Goal: Transaction & Acquisition: Purchase product/service

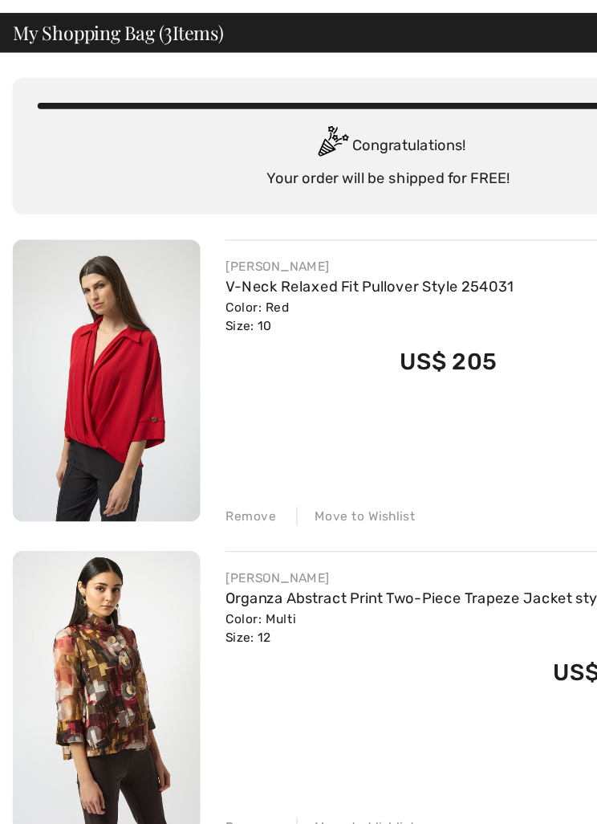
click at [225, 276] on link "V-Neck Relaxed Fit Pullover Style 254031" at bounding box center [284, 283] width 222 height 14
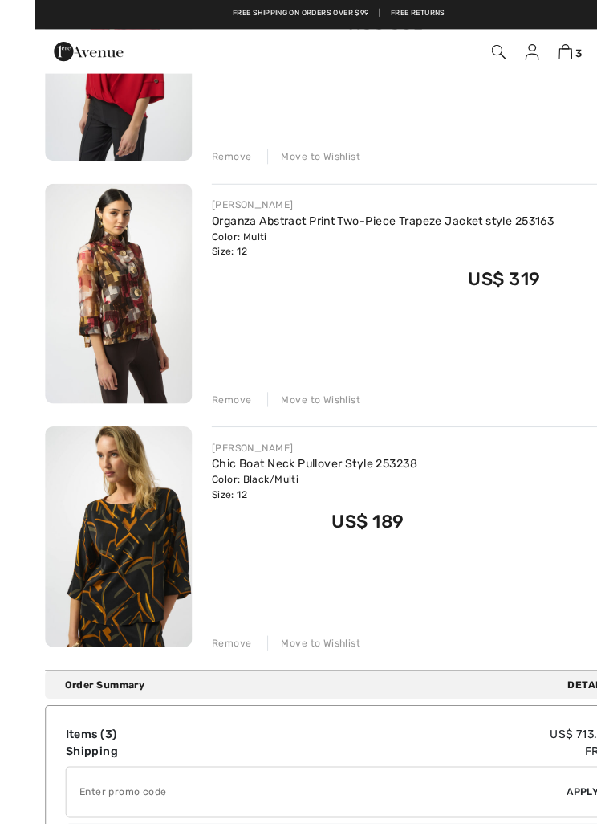
scroll to position [307, 0]
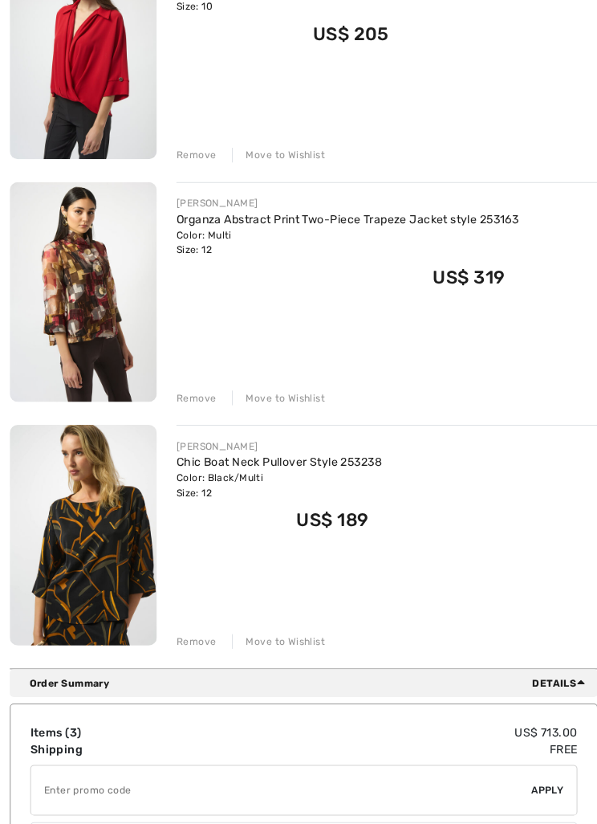
click at [194, 457] on link "Chic Boat Neck Pullover Style 253238" at bounding box center [274, 454] width 202 height 14
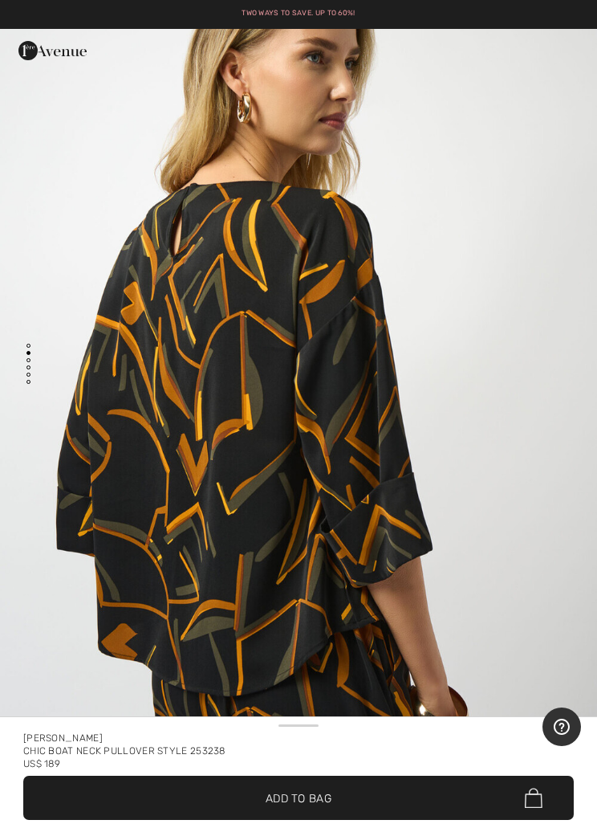
scroll to position [970, 0]
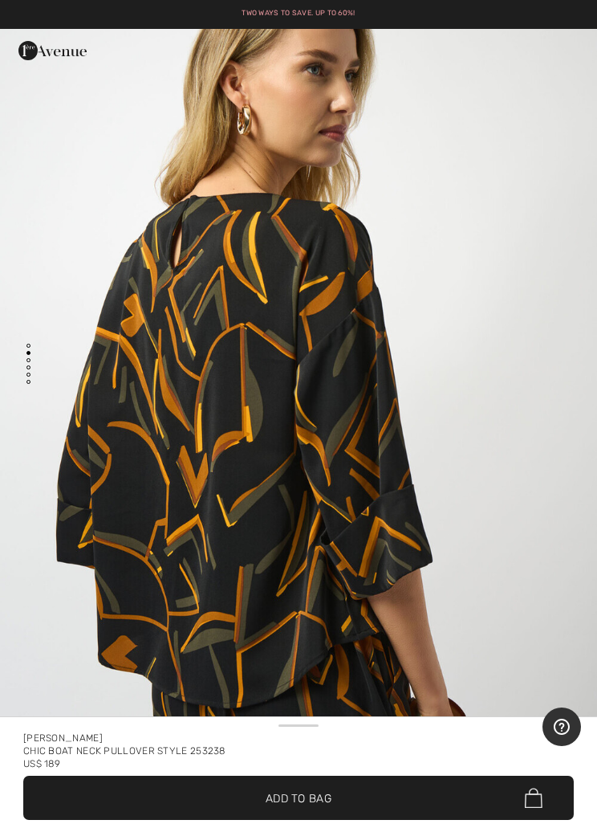
click at [488, 673] on img "2 / 5" at bounding box center [298, 402] width 597 height 895
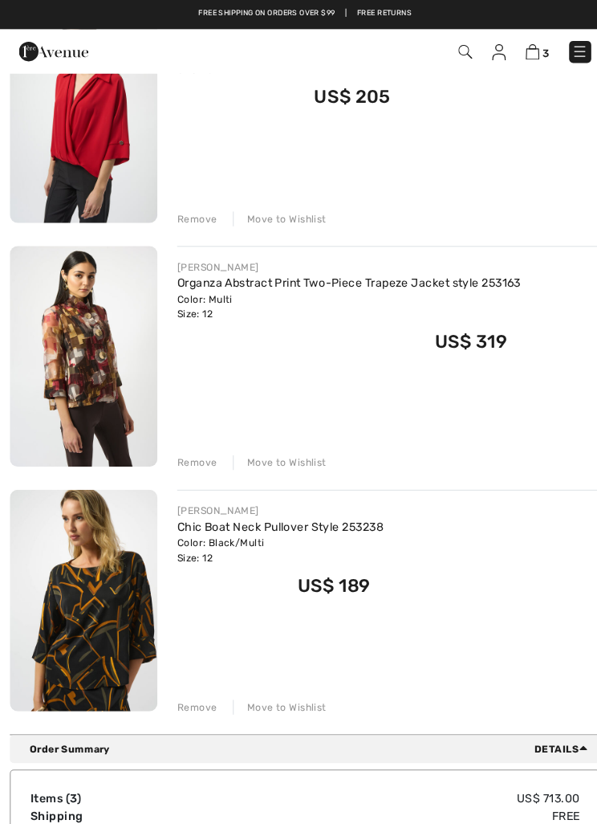
scroll to position [241, 0]
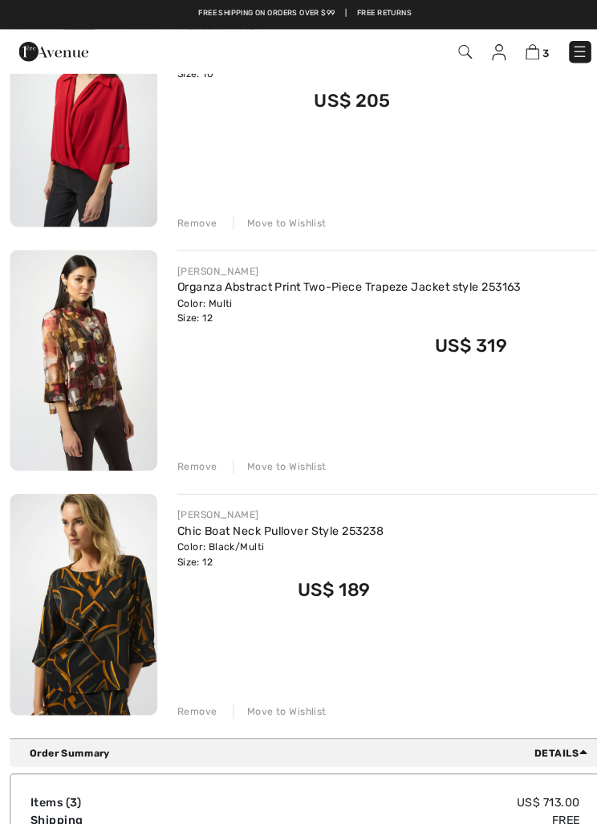
click at [226, 282] on link "Organza Abstract Print Two-Piece Trapeze Jacket style 253163" at bounding box center [341, 282] width 336 height 14
click at [286, 281] on link "Organza Abstract Print Two-Piece Trapeze Jacket style 253163" at bounding box center [341, 282] width 336 height 14
click at [198, 275] on link "Organza Abstract Print Two-Piece Trapeze Jacket style 253163" at bounding box center [341, 282] width 336 height 14
click at [340, 305] on div "Color: Multi Size: 12" at bounding box center [341, 304] width 336 height 29
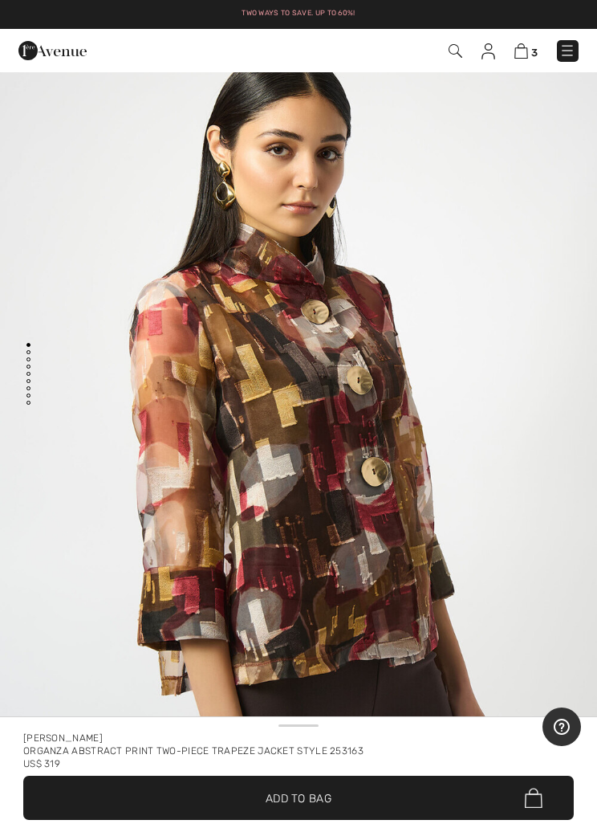
click at [536, 52] on span "3" at bounding box center [534, 53] width 6 height 12
click at [515, 59] on img at bounding box center [522, 50] width 14 height 15
click at [527, 50] on img at bounding box center [522, 50] width 14 height 15
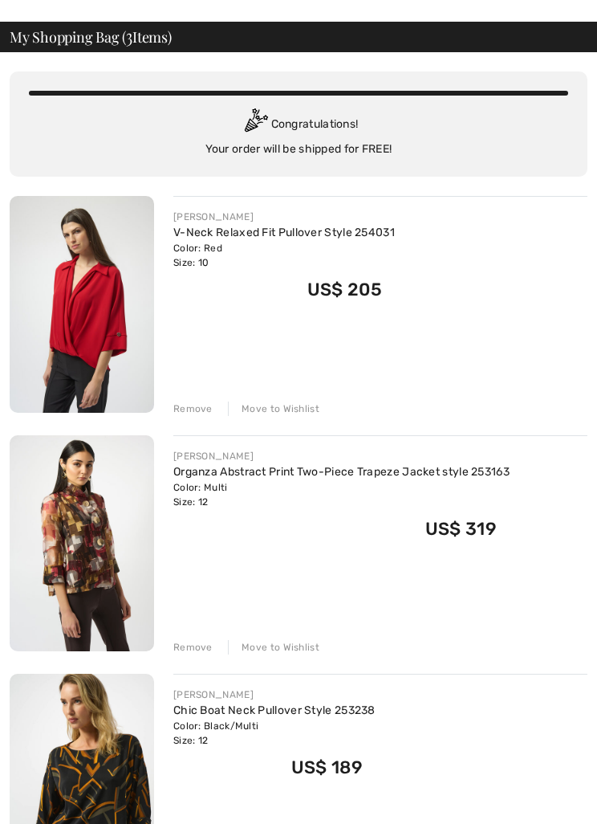
scroll to position [71, 0]
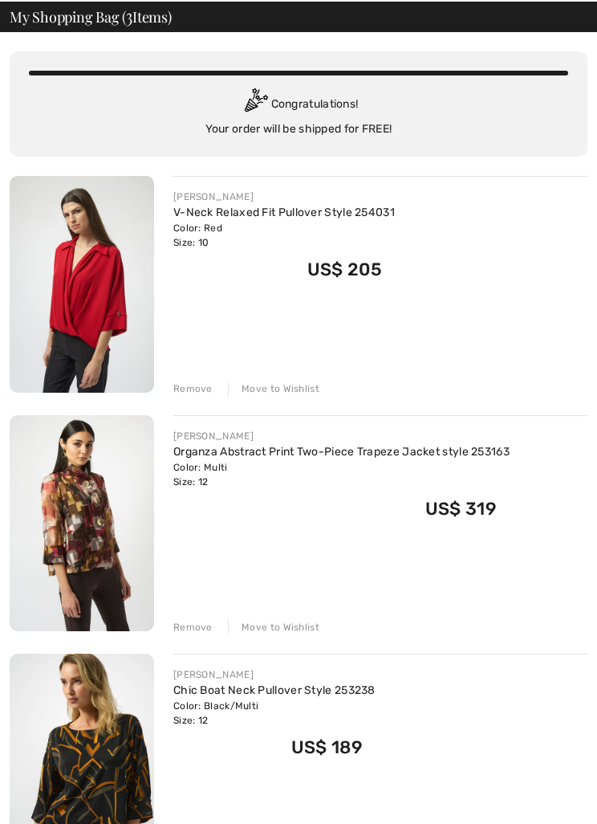
click at [287, 445] on link "Organza Abstract Print Two-Piece Trapeze Jacket style 253163" at bounding box center [341, 452] width 336 height 14
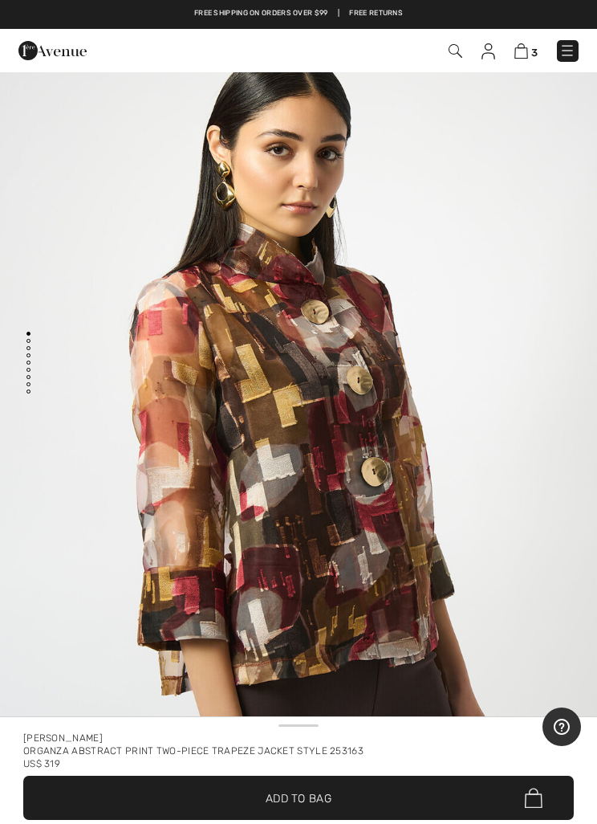
click at [535, 51] on span "3" at bounding box center [534, 53] width 6 height 12
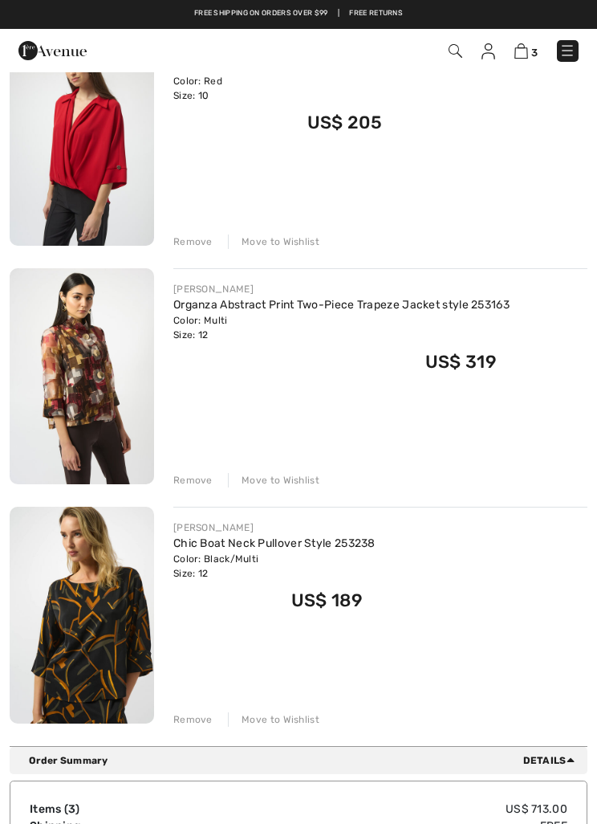
scroll to position [218, 0]
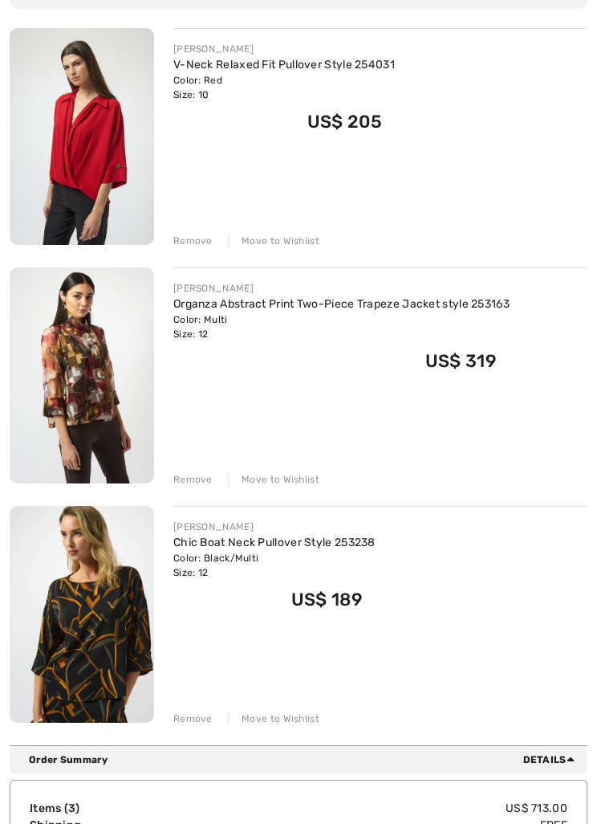
click at [278, 480] on div "Move to Wishlist" at bounding box center [274, 479] width 92 height 14
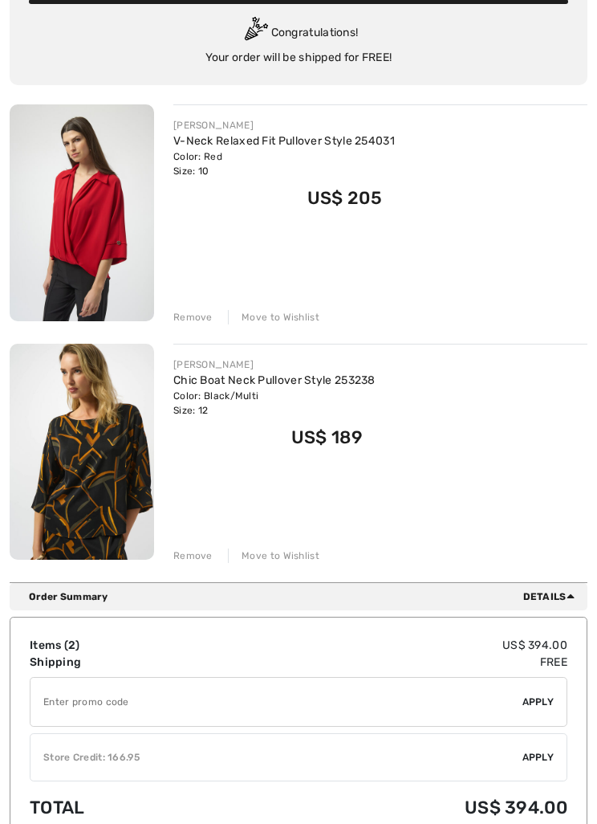
scroll to position [142, 0]
click at [531, 759] on span "Apply" at bounding box center [539, 757] width 32 height 14
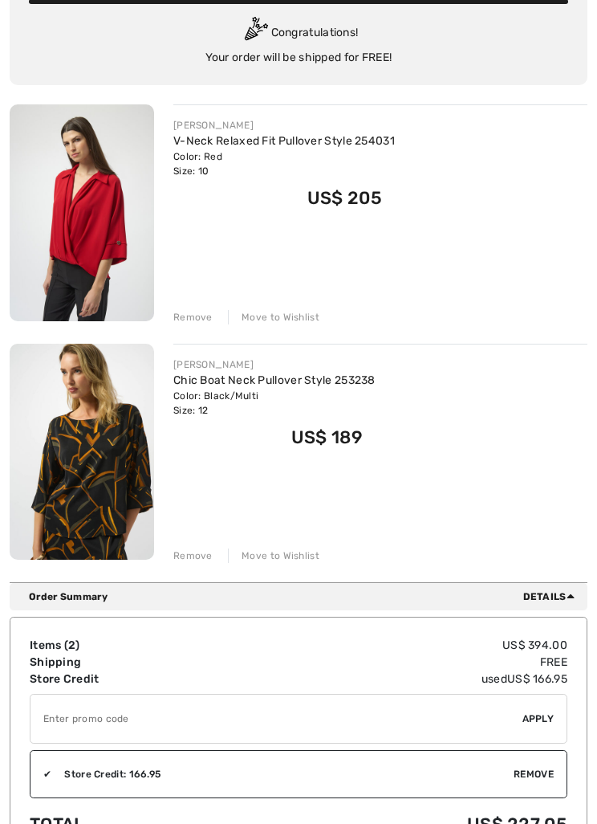
click at [59, 718] on input "TEXT" at bounding box center [277, 718] width 492 height 48
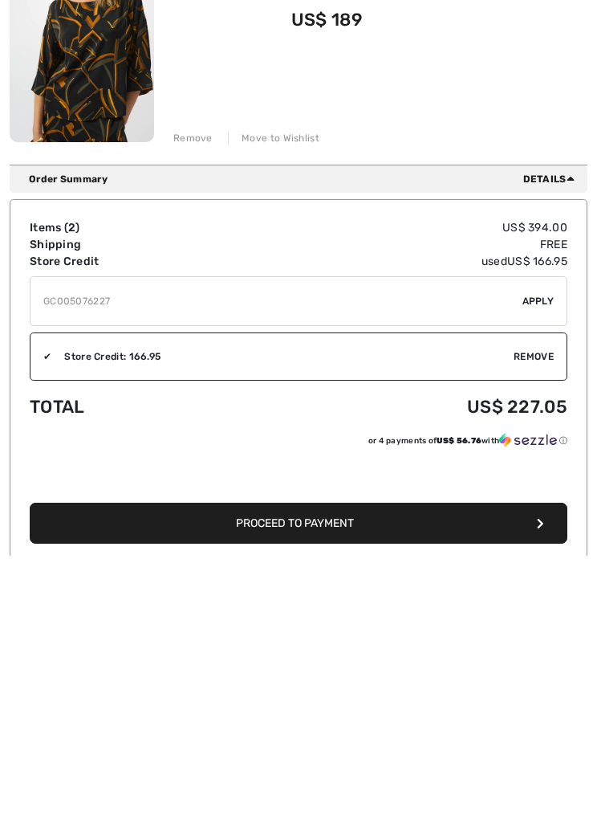
click at [539, 563] on span "Apply" at bounding box center [539, 570] width 32 height 14
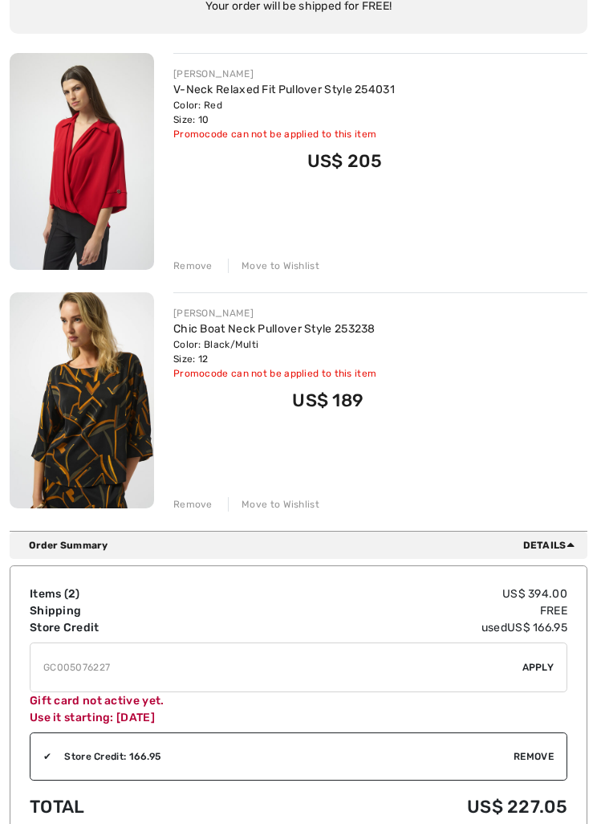
scroll to position [222, 0]
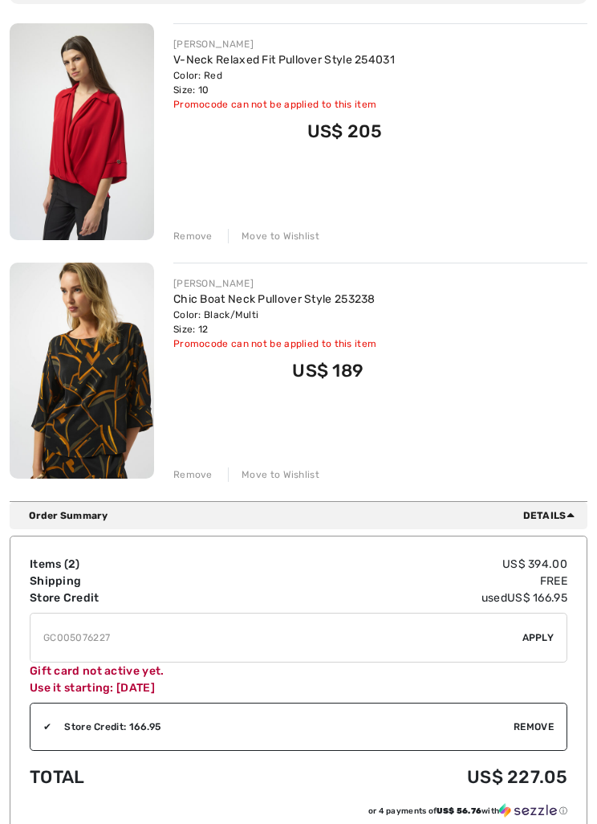
click at [144, 623] on input "TEXT" at bounding box center [277, 638] width 492 height 48
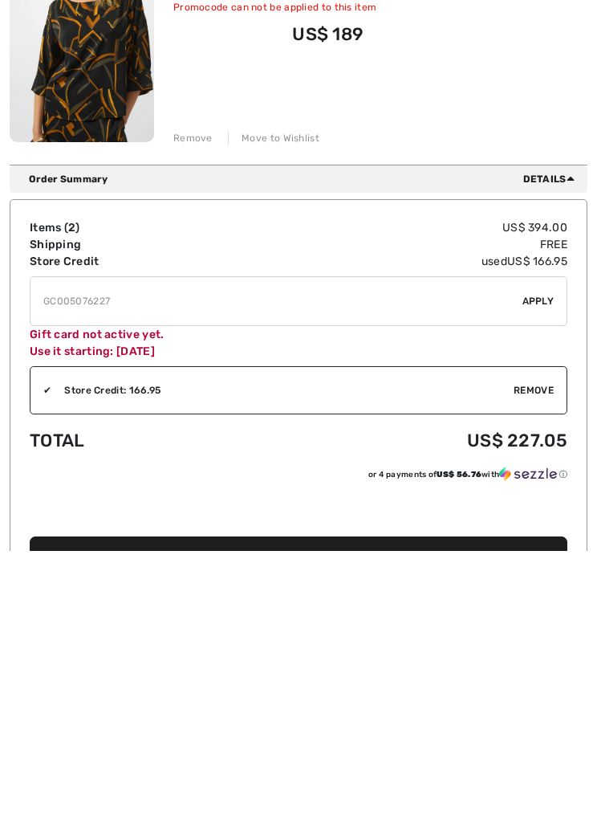
click at [157, 550] on input "TEXT" at bounding box center [277, 574] width 492 height 48
type input "G"
click at [539, 567] on span "Apply" at bounding box center [539, 574] width 32 height 14
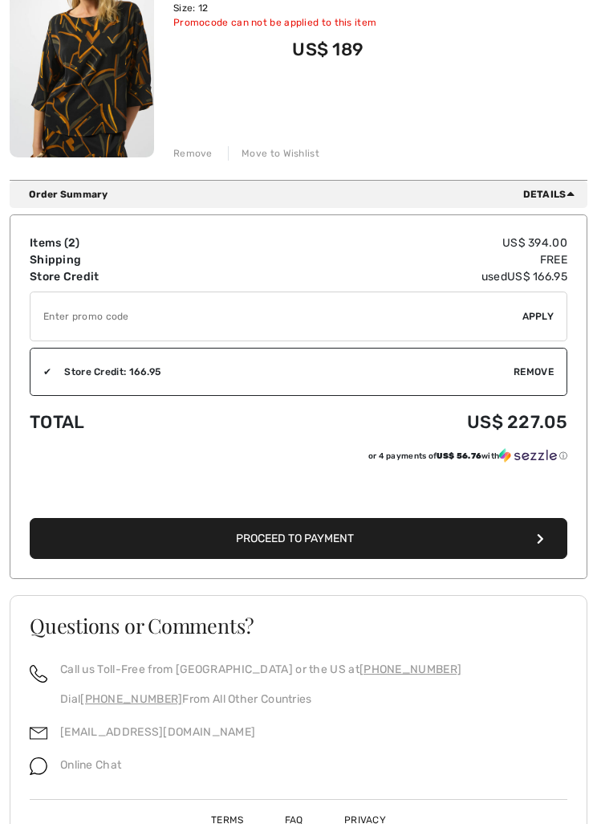
scroll to position [545, 0]
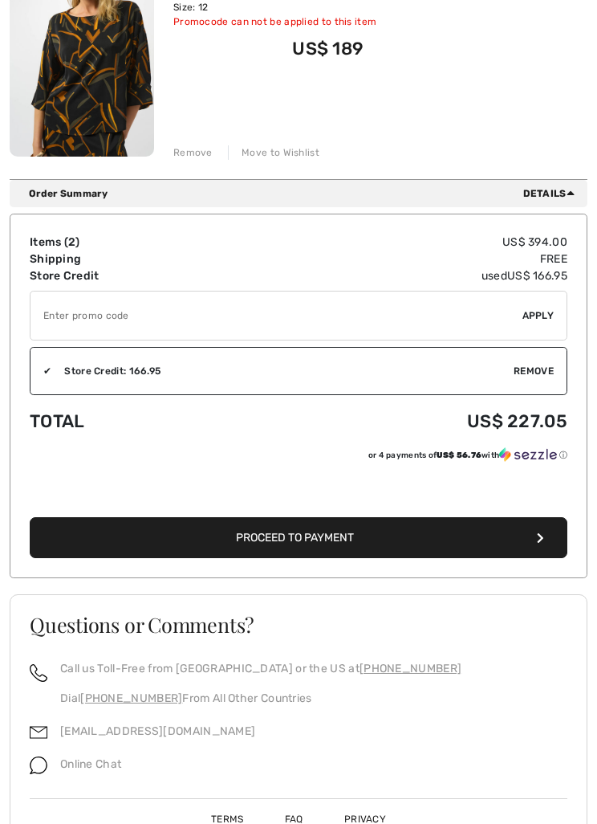
click at [343, 539] on span "Proceed to Payment" at bounding box center [295, 538] width 118 height 14
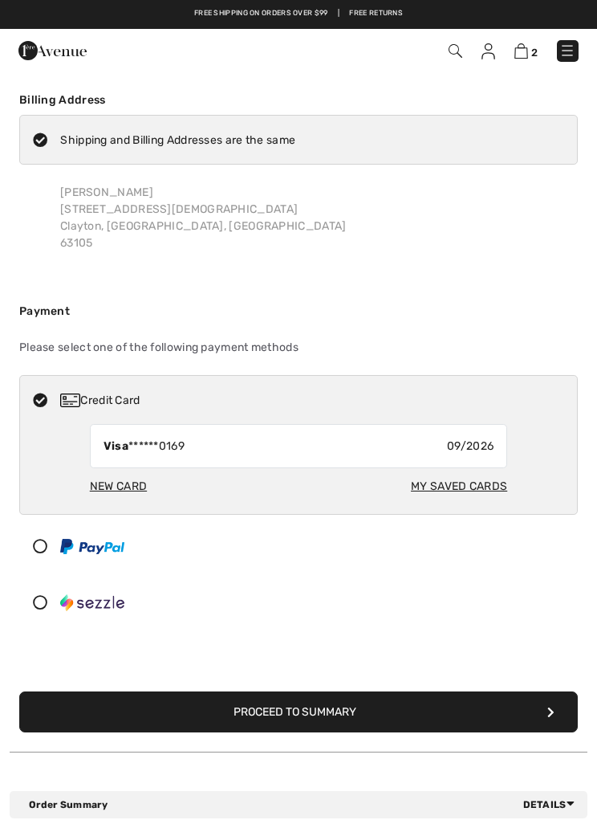
click at [458, 495] on div "My Saved Cards" at bounding box center [459, 486] width 96 height 30
radio input "true"
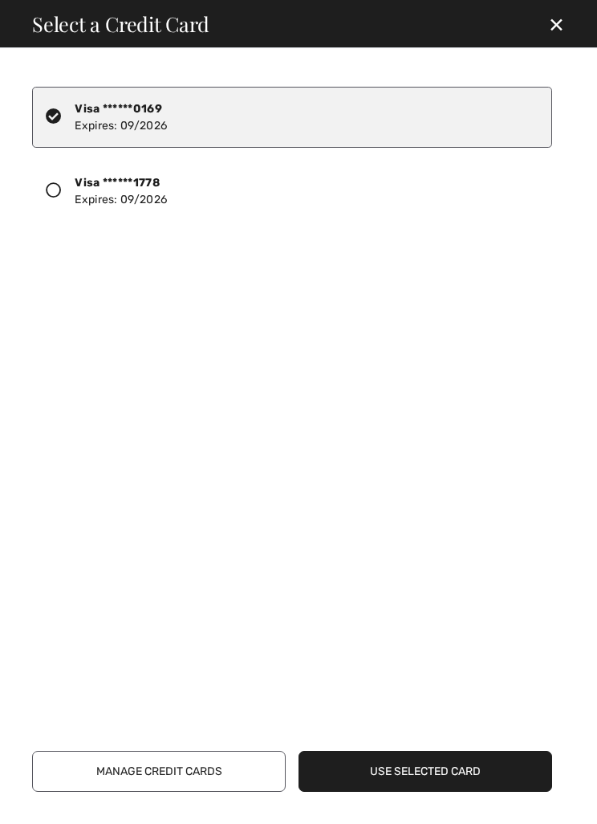
click at [50, 199] on div at bounding box center [60, 190] width 29 height 23
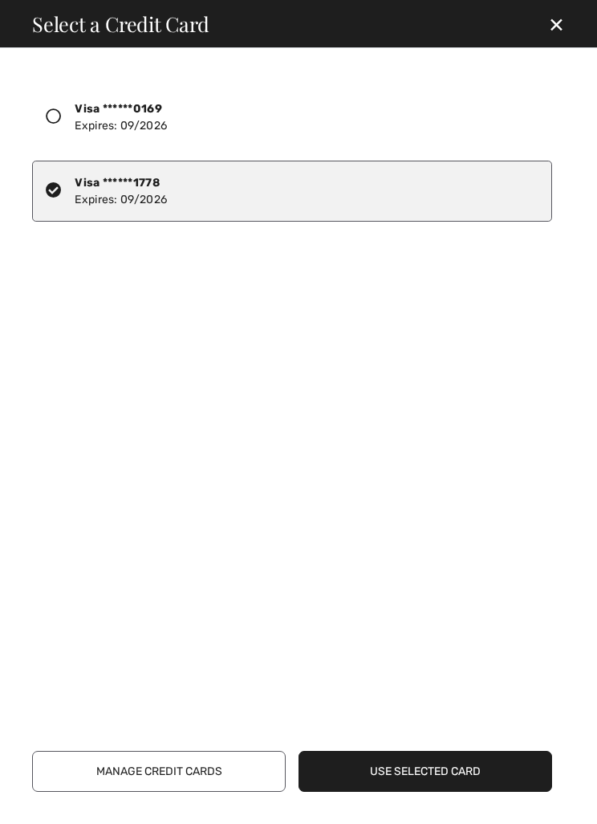
click at [452, 789] on button "Use Selected Card" at bounding box center [426, 771] width 254 height 41
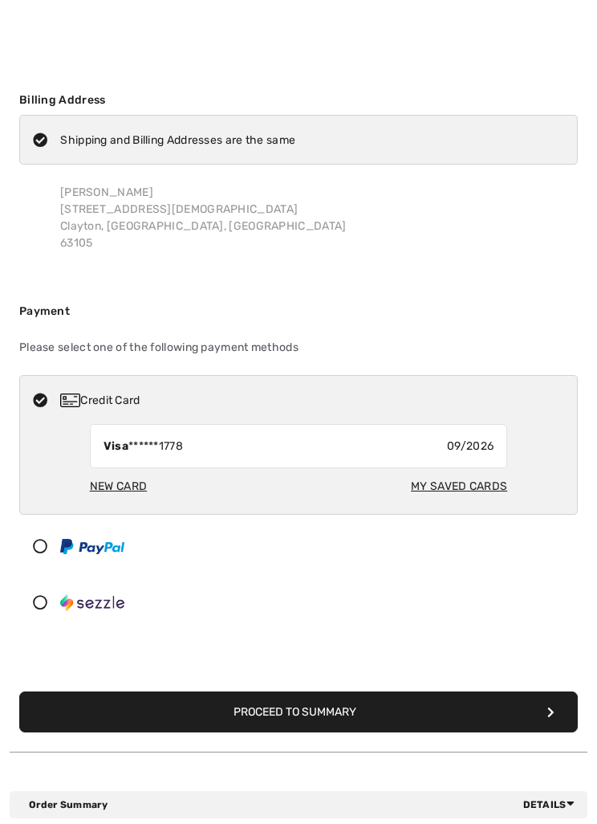
scroll to position [4, 0]
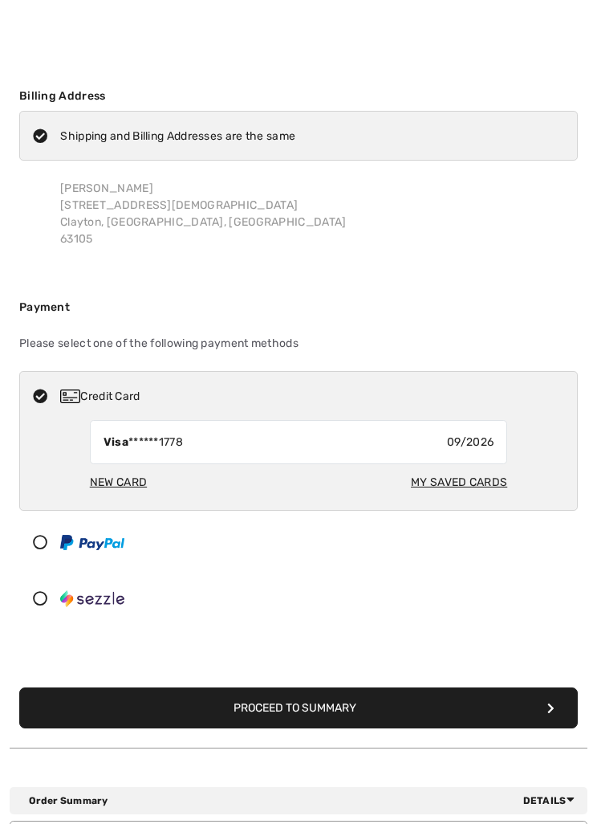
click at [405, 695] on button "Proceed to Summary" at bounding box center [298, 707] width 559 height 41
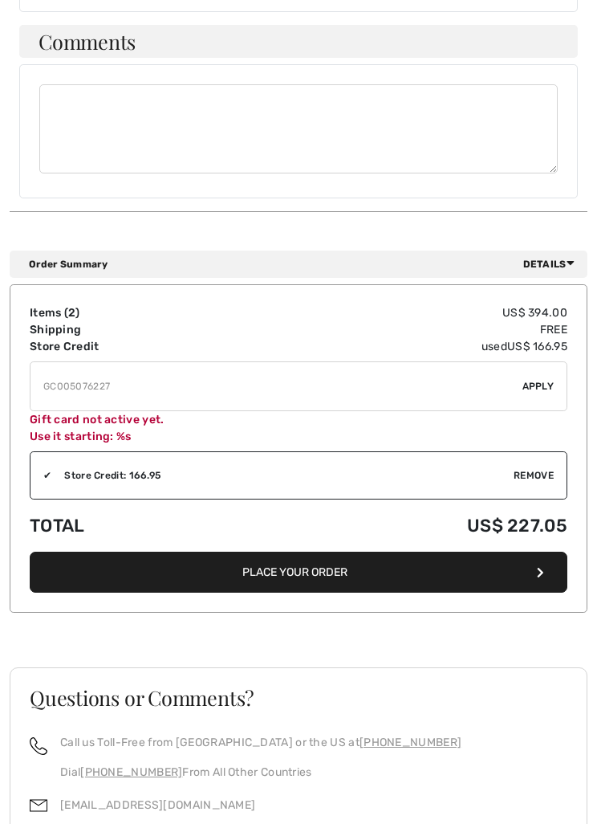
scroll to position [1101, 0]
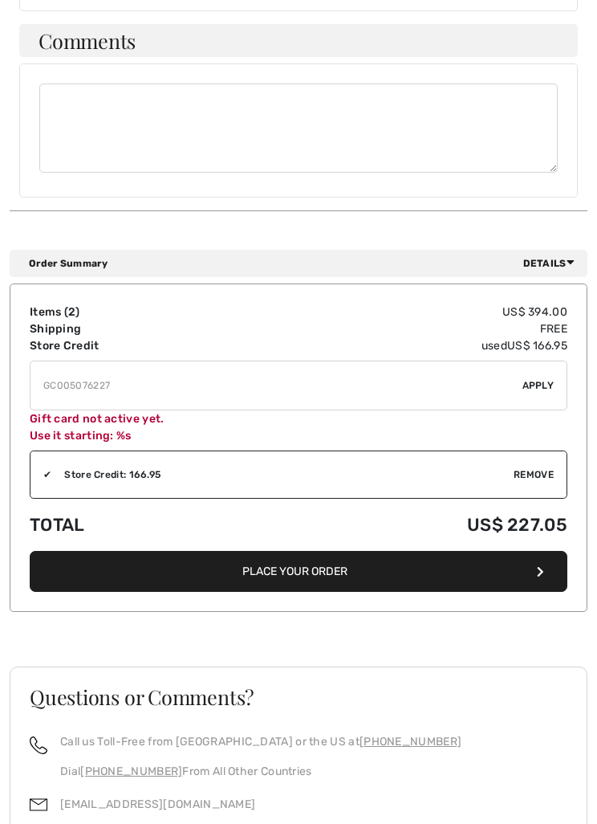
click at [327, 559] on button "Place Your Order" at bounding box center [299, 571] width 538 height 41
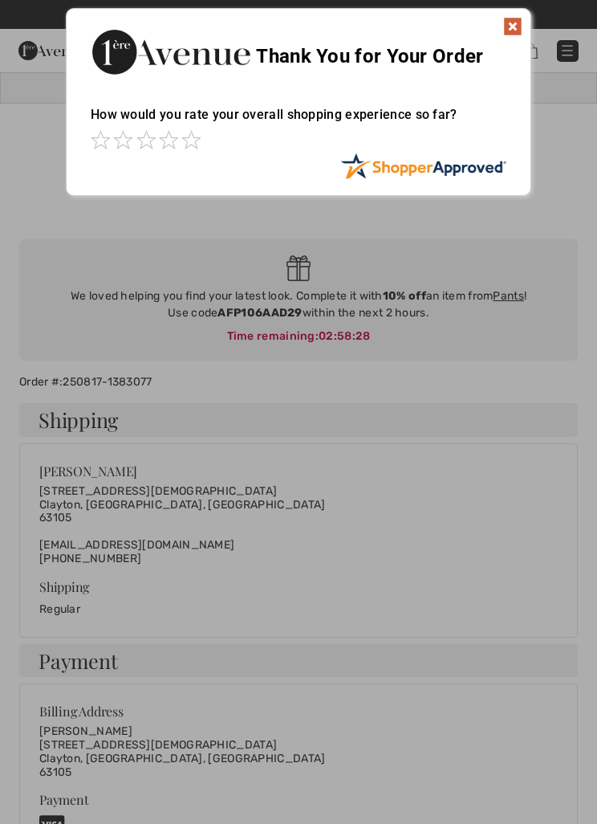
click at [518, 19] on img at bounding box center [512, 26] width 19 height 19
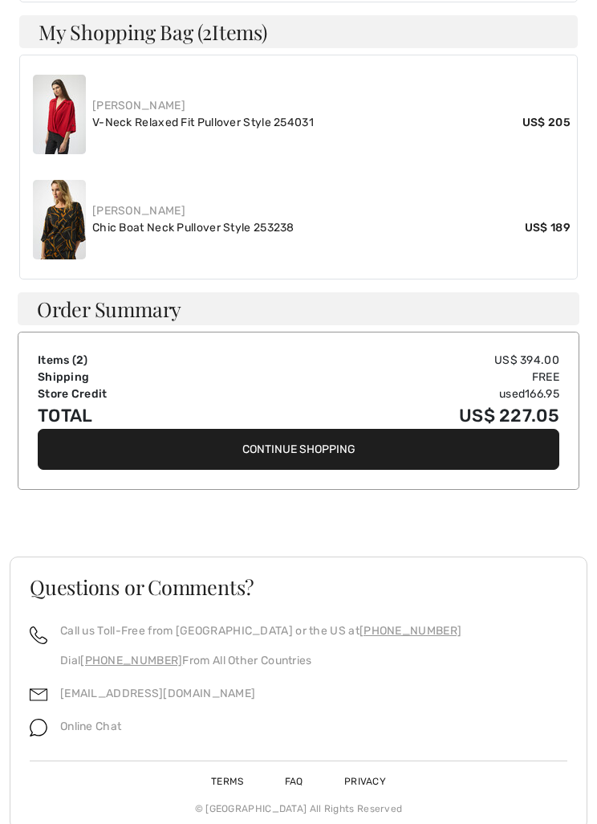
scroll to position [855, 0]
